Goal: Complete application form

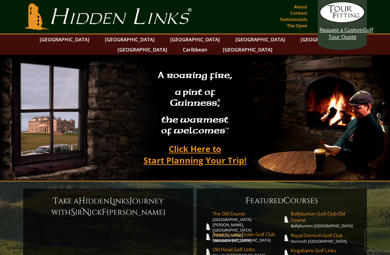
click at [113, 40] on link "[GEOGRAPHIC_DATA]" at bounding box center [129, 39] width 57 height 10
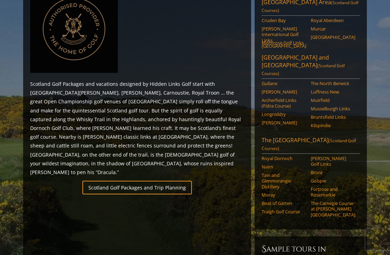
scroll to position [348, 0]
click at [357, 136] on link "The Scottish Highlands (Scotland Golf Courses)" at bounding box center [311, 145] width 98 height 18
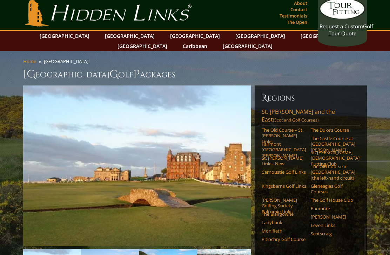
scroll to position [0, 0]
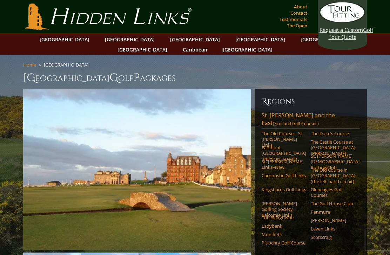
click at [325, 112] on link "St. Andrews and the East (Scotland Golf Courses)" at bounding box center [311, 121] width 98 height 18
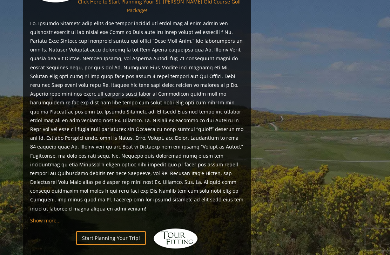
scroll to position [645, 0]
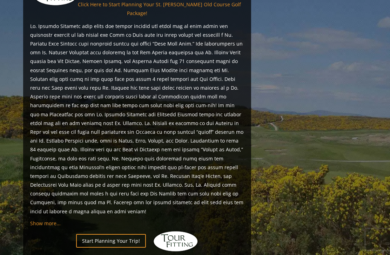
click at [86, 235] on link "Start Planning Your Trip!" at bounding box center [111, 242] width 70 height 14
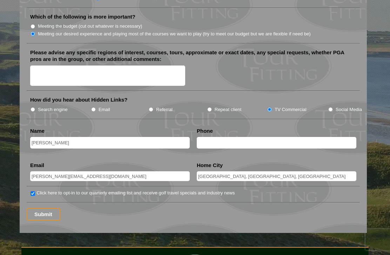
scroll to position [845, 0]
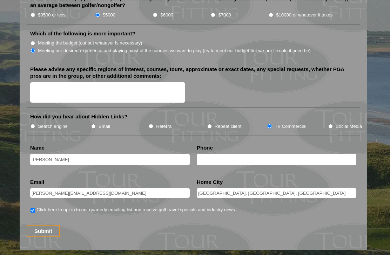
click at [213, 154] on input "text" at bounding box center [277, 160] width 160 height 12
type input "9057232661"
click at [40, 225] on input "Submit" at bounding box center [43, 231] width 33 height 12
